Goal: Information Seeking & Learning: Compare options

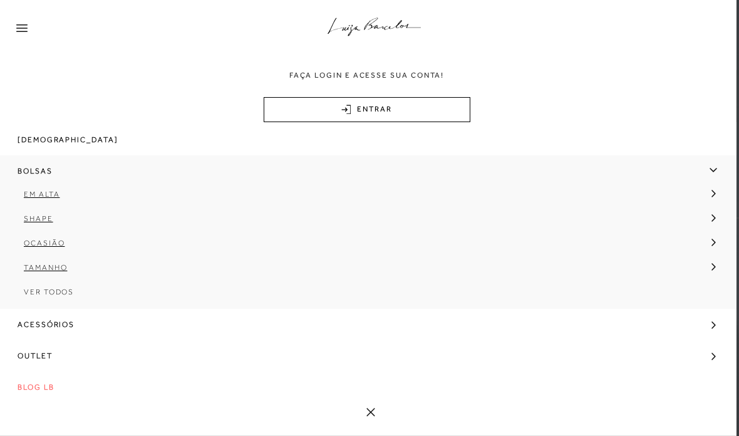
scroll to position [132, 0]
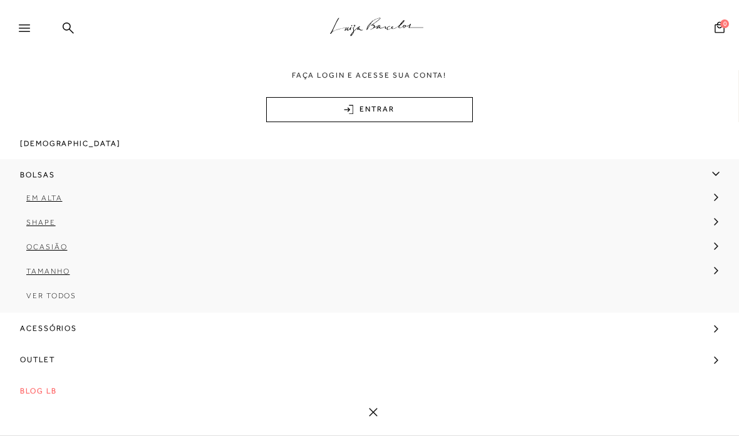
click at [49, 227] on span "Shape" at bounding box center [40, 222] width 29 height 9
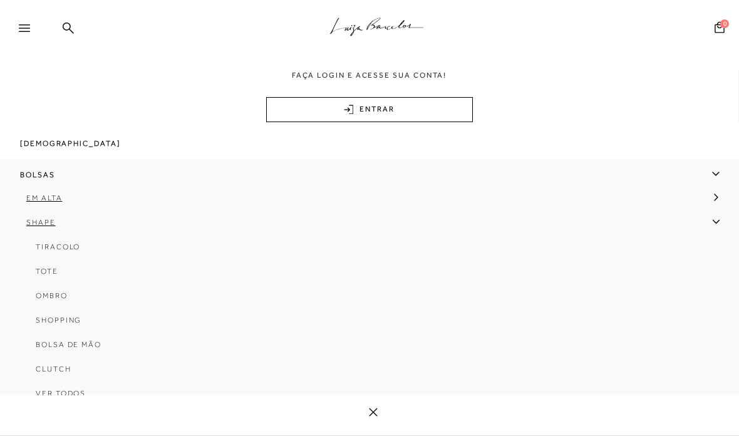
scroll to position [0, 0]
click at [60, 299] on span "Ombro" at bounding box center [52, 295] width 32 height 9
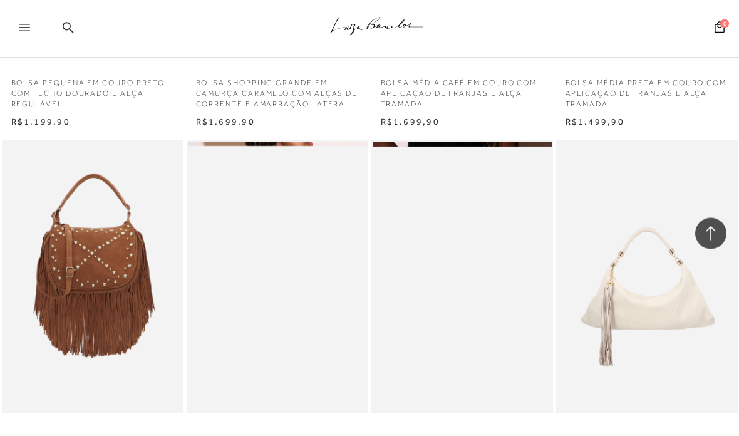
scroll to position [970, 0]
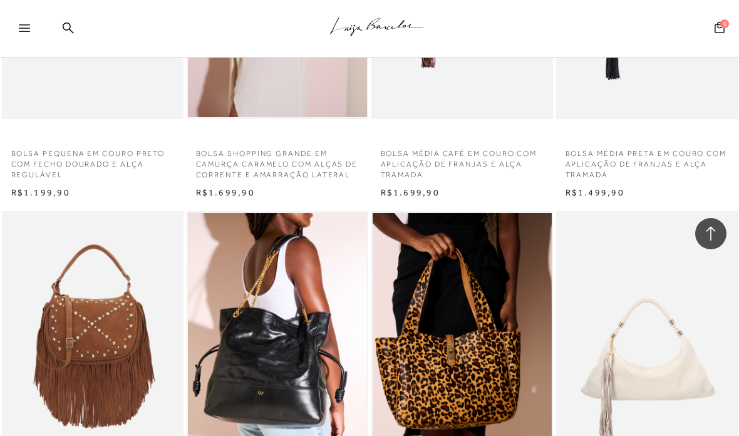
click at [22, 30] on icon at bounding box center [24, 28] width 11 height 8
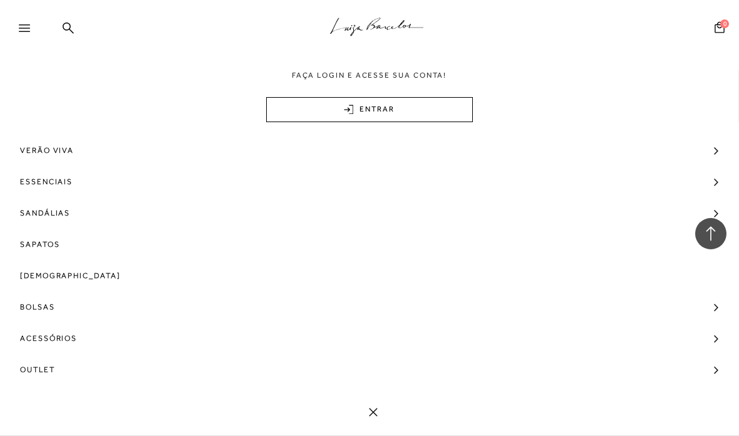
click at [40, 304] on span "Bolsas" at bounding box center [37, 306] width 35 height 31
click at [48, 356] on span "Shape" at bounding box center [40, 354] width 29 height 9
click at [73, 375] on span "Tiracolo" at bounding box center [58, 379] width 44 height 9
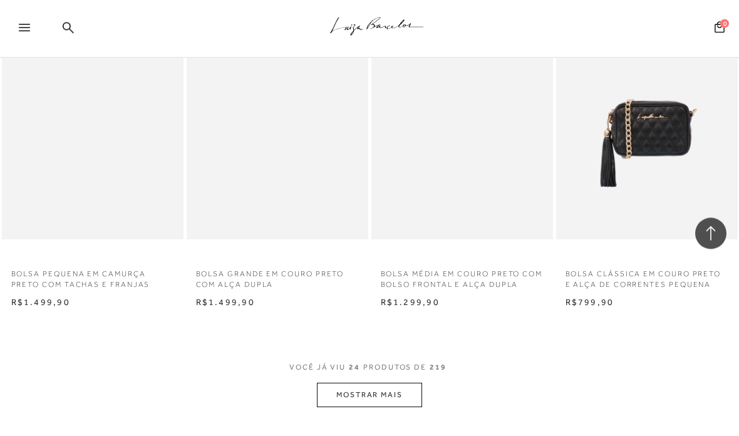
scroll to position [1943, 0]
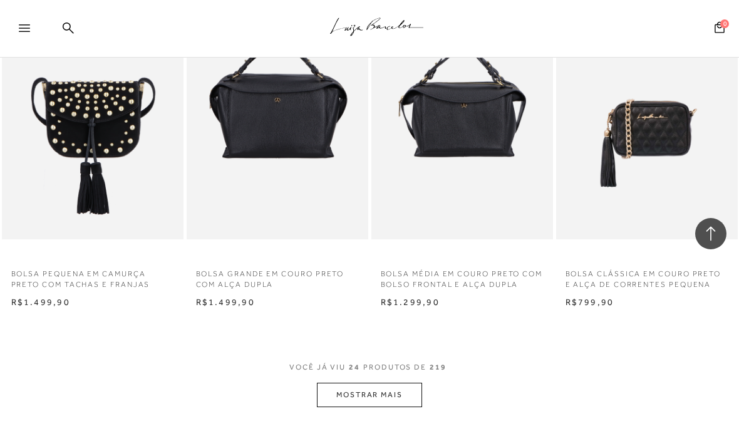
click at [386, 385] on button "MOSTRAR MAIS" at bounding box center [369, 395] width 105 height 24
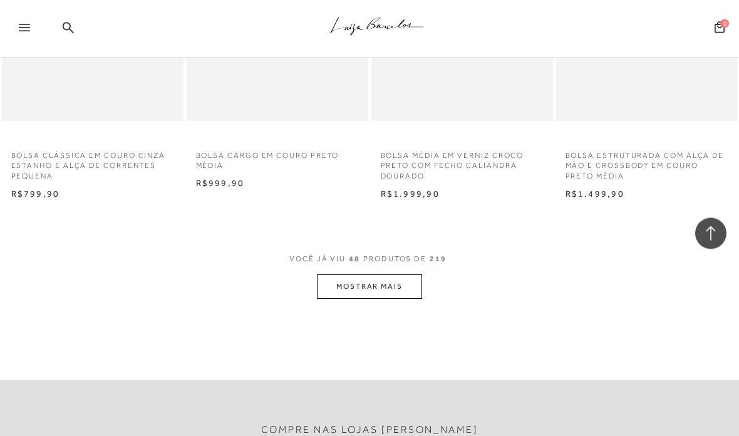
scroll to position [4239, 0]
click at [393, 274] on button "MOSTRAR MAIS" at bounding box center [369, 286] width 105 height 24
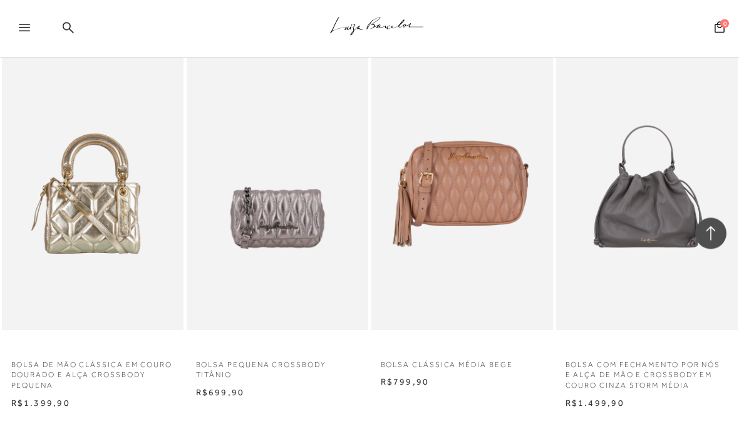
scroll to position [6206, 0]
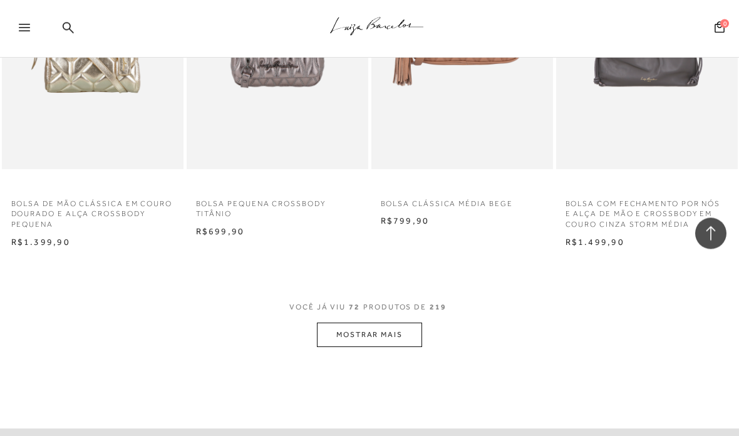
click at [408, 323] on button "MOSTRAR MAIS" at bounding box center [369, 335] width 105 height 24
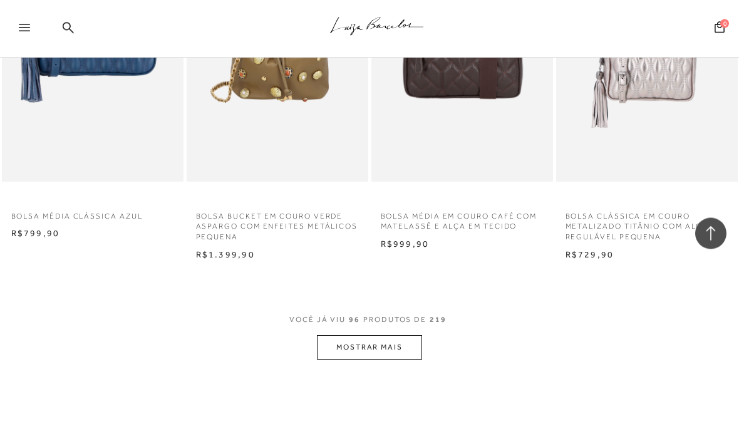
scroll to position [8554, 0]
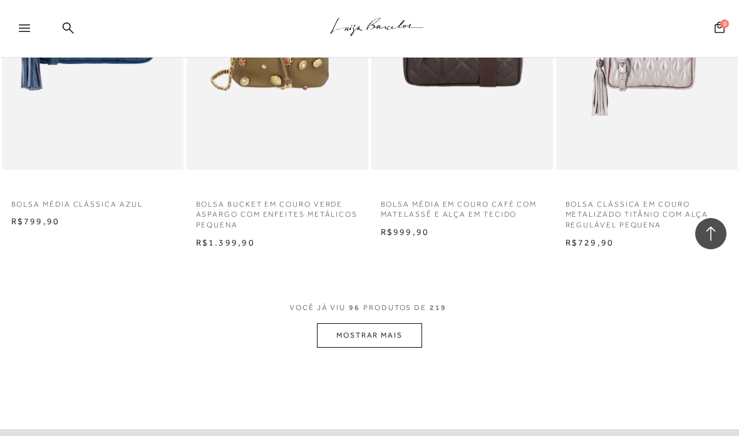
click at [395, 323] on button "MOSTRAR MAIS" at bounding box center [369, 335] width 105 height 24
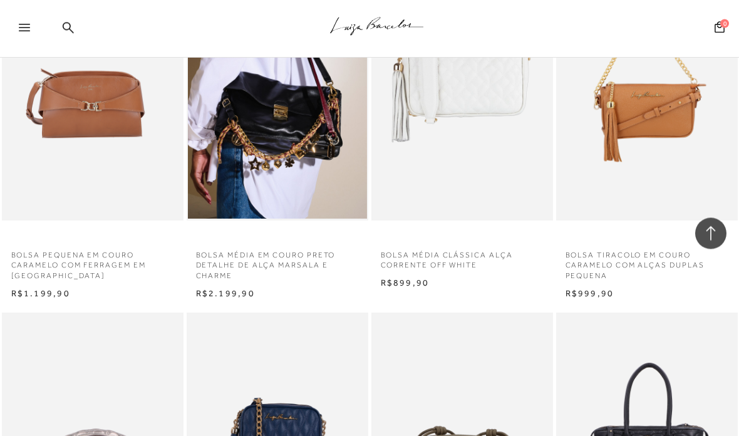
scroll to position [9436, 0]
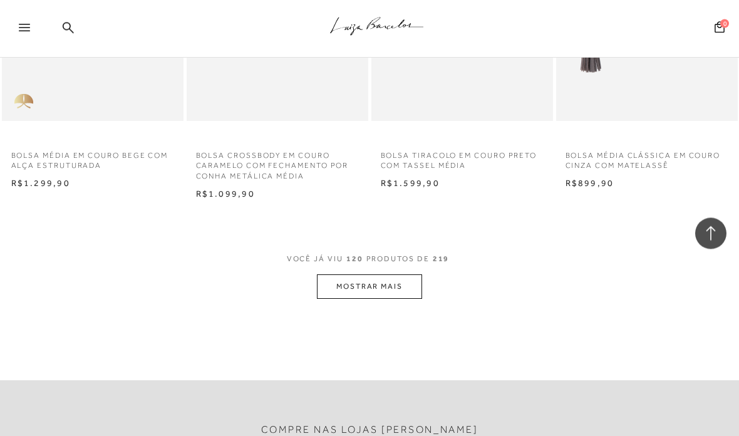
click at [381, 275] on button "MOSTRAR MAIS" at bounding box center [369, 287] width 105 height 24
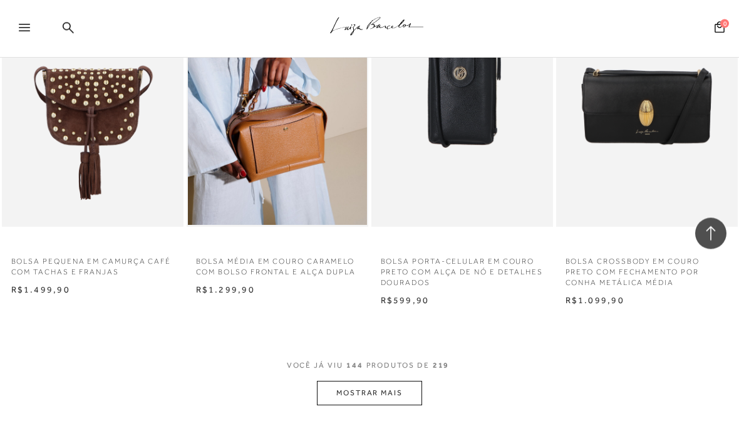
scroll to position [12855, 0]
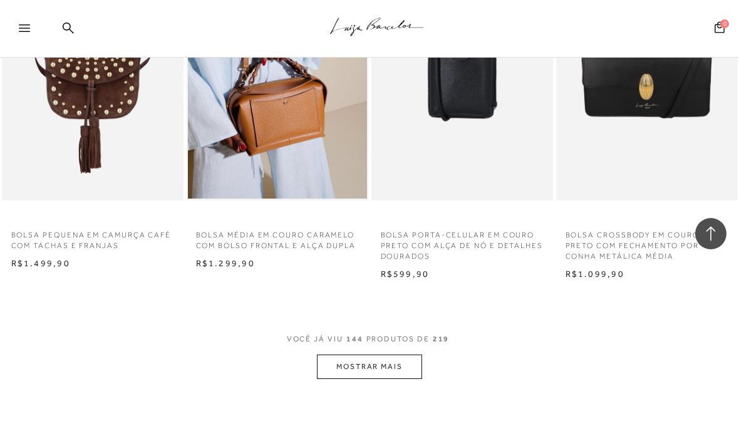
click at [399, 355] on button "MOSTRAR MAIS" at bounding box center [369, 367] width 105 height 24
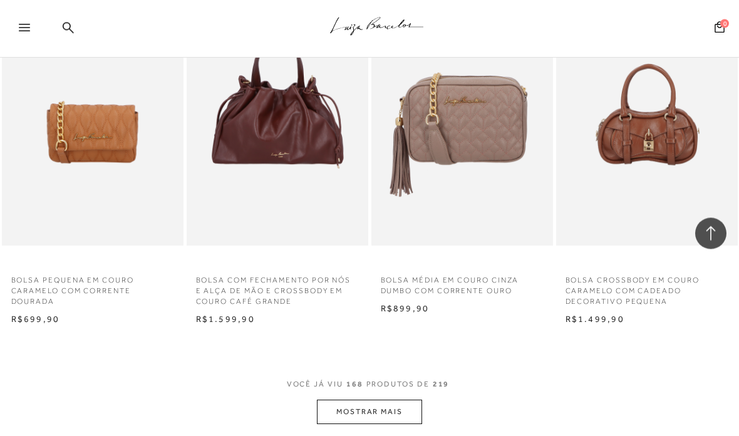
scroll to position [14976, 0]
click at [396, 400] on button "MOSTRAR MAIS" at bounding box center [369, 412] width 105 height 24
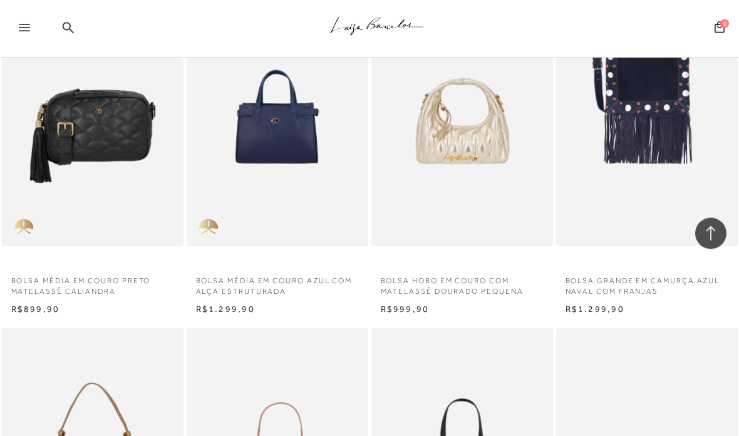
scroll to position [16419, 0]
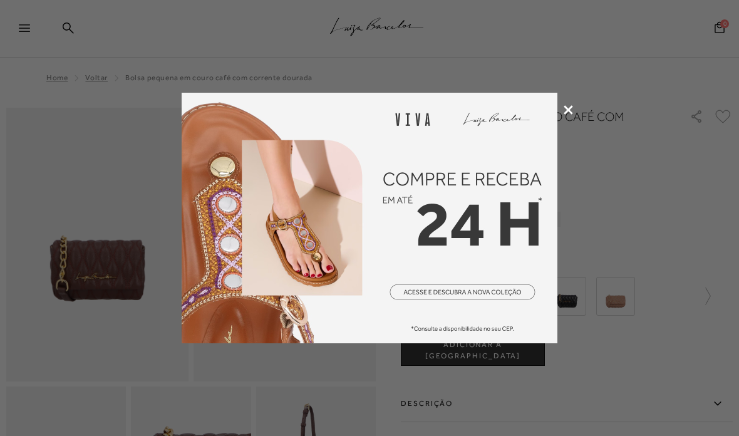
click at [566, 112] on icon at bounding box center [568, 109] width 9 height 9
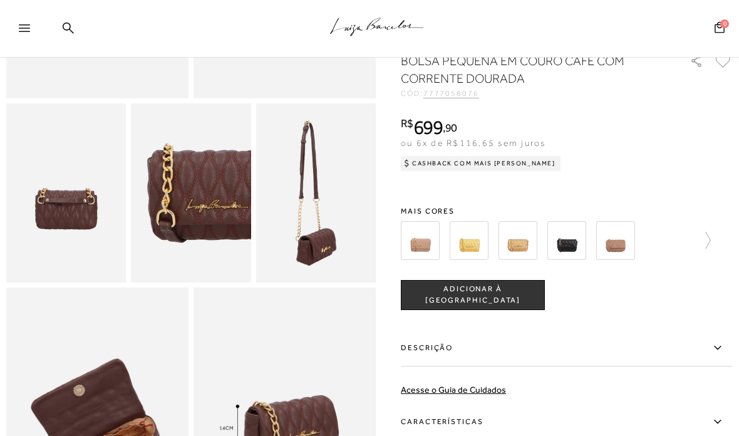
scroll to position [282, 0]
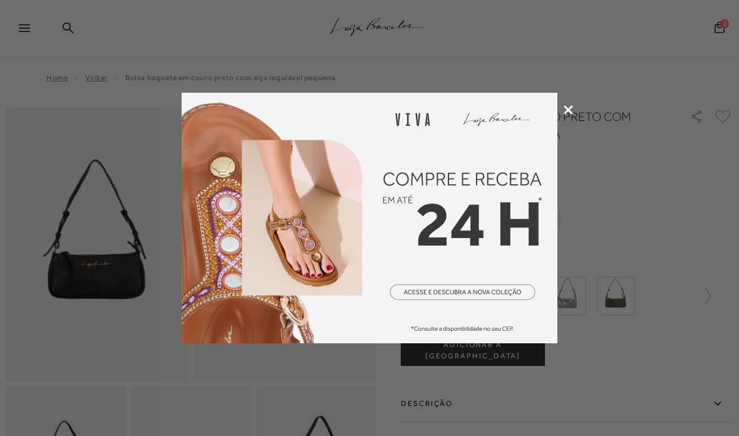
click at [564, 118] on div at bounding box center [369, 218] width 739 height 436
click at [570, 110] on icon at bounding box center [568, 109] width 9 height 9
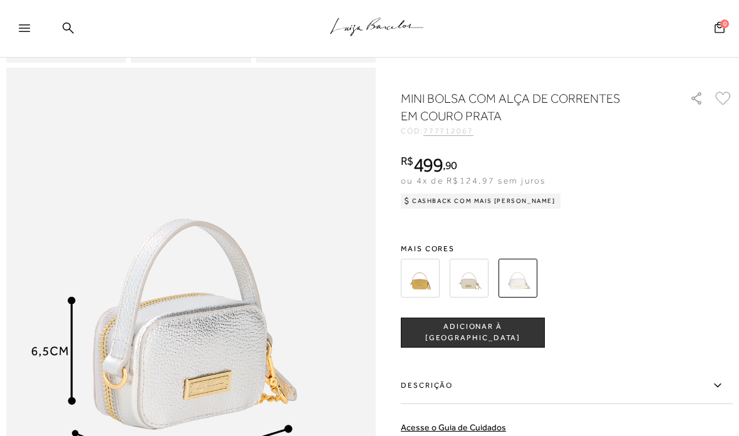
scroll to position [549, 0]
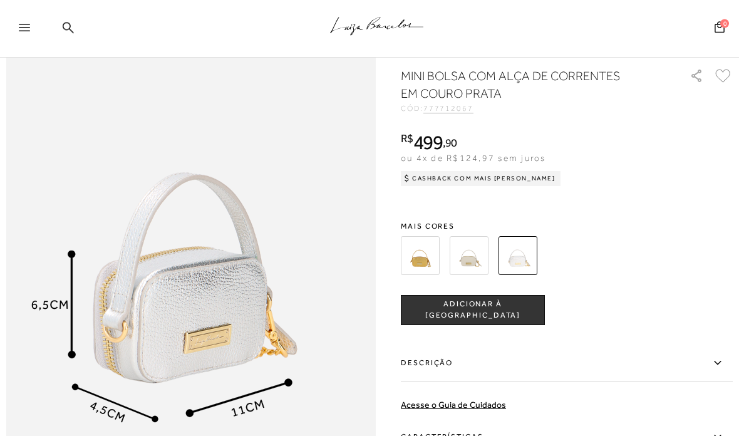
click at [474, 262] on img at bounding box center [469, 255] width 39 height 39
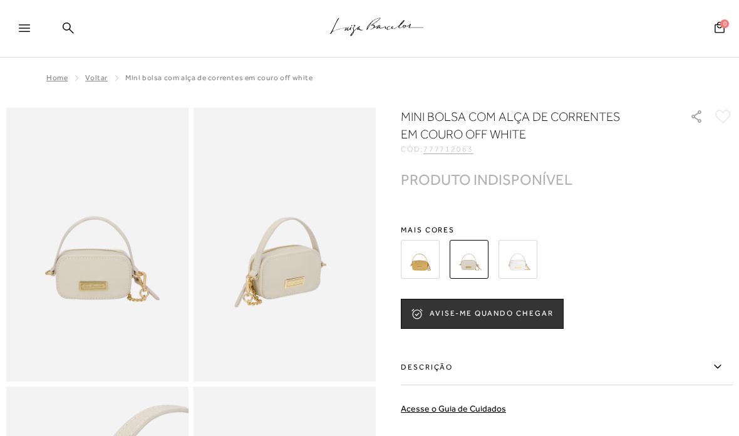
click at [421, 269] on img at bounding box center [420, 259] width 39 height 39
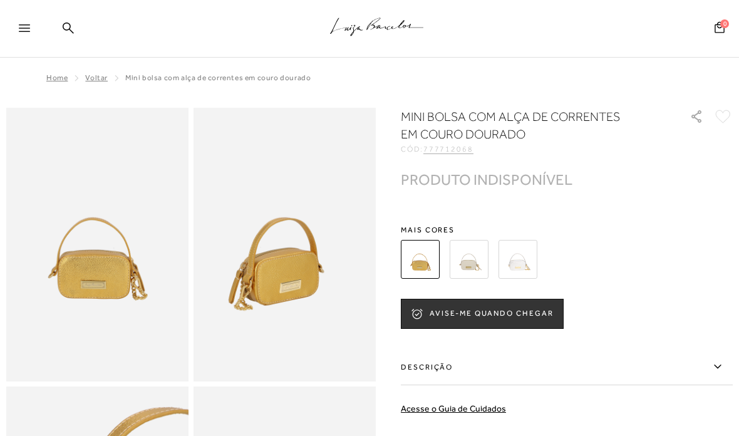
click at [521, 262] on img at bounding box center [518, 259] width 39 height 39
